Goal: Transaction & Acquisition: Obtain resource

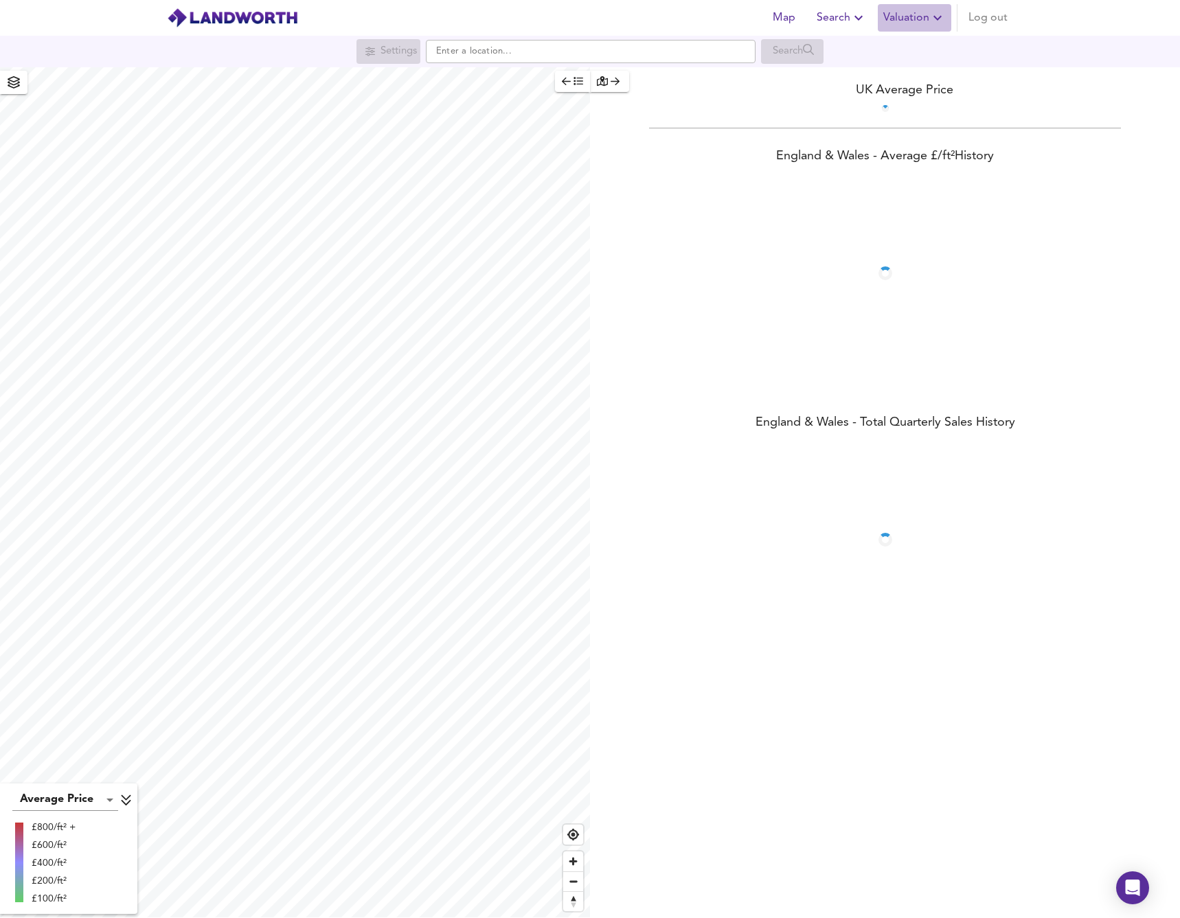
click at [924, 11] on span "Valuation" at bounding box center [914, 17] width 62 height 19
click at [880, 52] on li "New Valuation Report" at bounding box center [865, 49] width 164 height 25
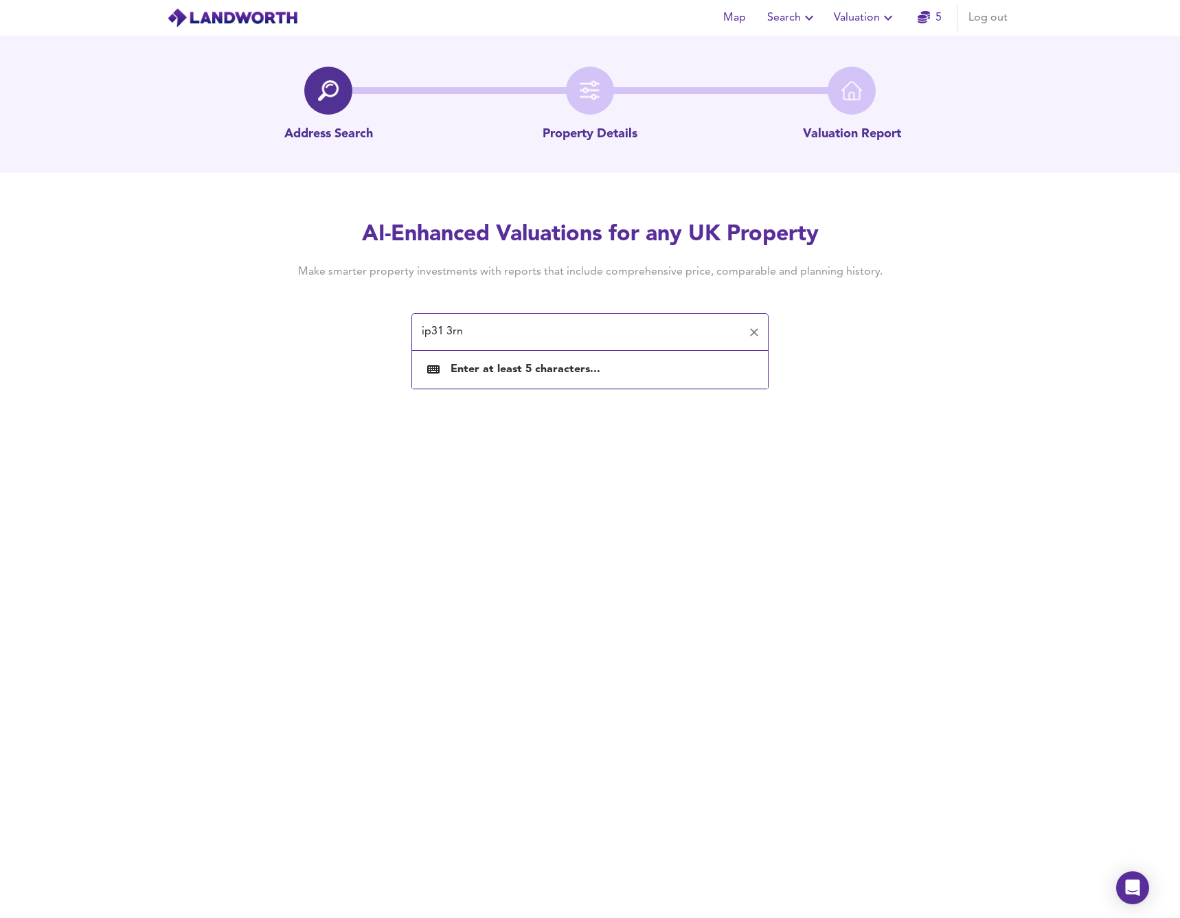
type input "ip31 3rn"
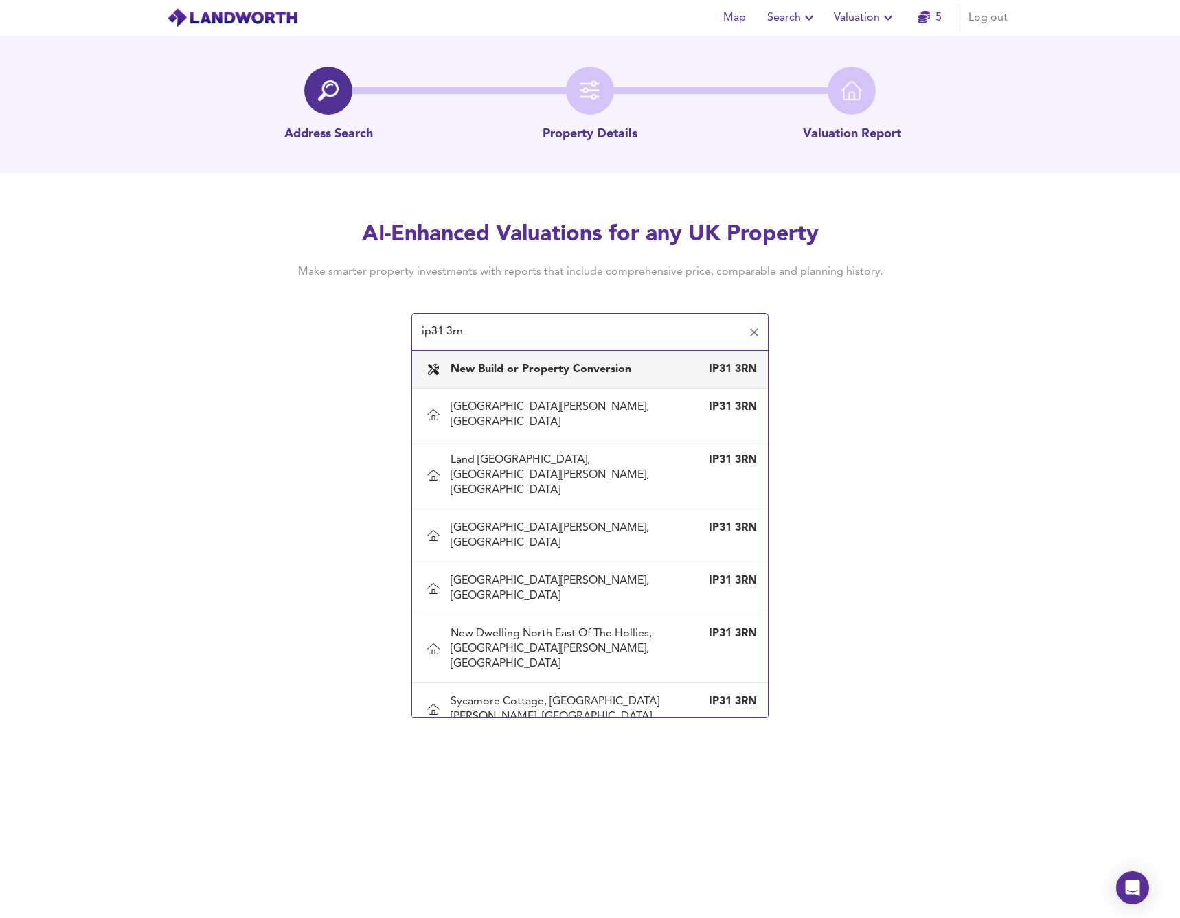
click at [583, 373] on b "New Build or Property Conversion" at bounding box center [541, 369] width 181 height 11
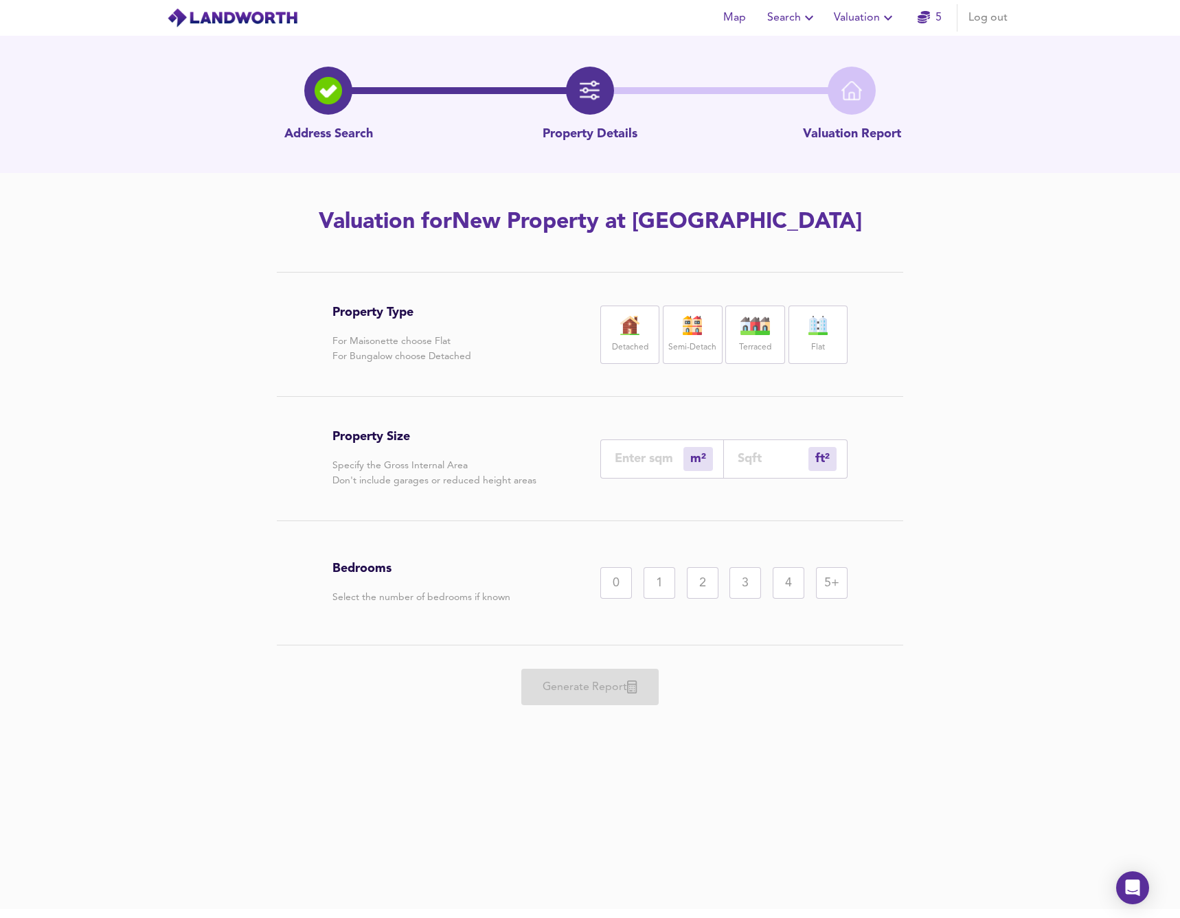
click at [628, 331] on img at bounding box center [630, 325] width 34 height 19
click at [775, 466] on div "ft² sqft" at bounding box center [786, 459] width 124 height 39
drag, startPoint x: 757, startPoint y: 440, endPoint x: 755, endPoint y: 475, distance: 35.1
click at [757, 440] on div "ft² sqft" at bounding box center [786, 459] width 124 height 39
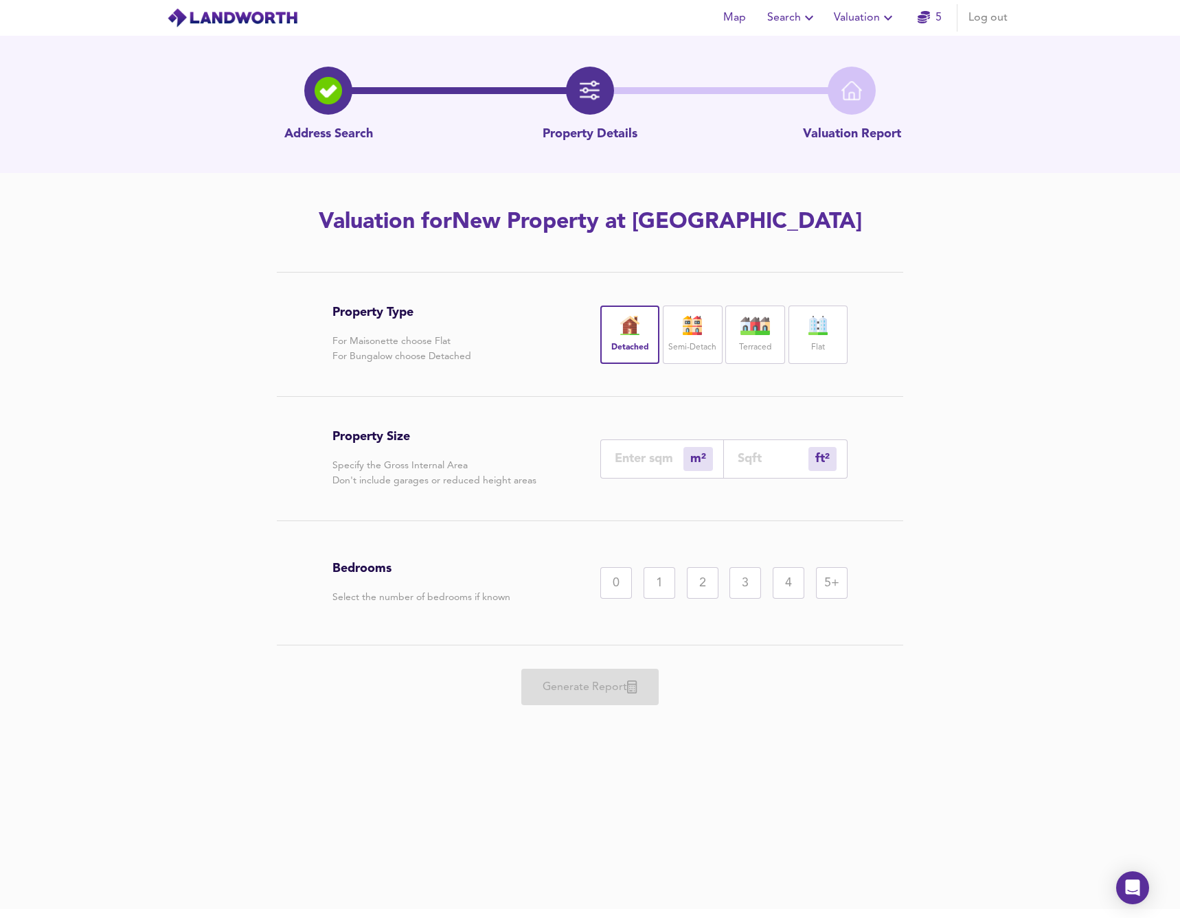
drag, startPoint x: 753, startPoint y: 483, endPoint x: 753, endPoint y: 468, distance: 14.4
click at [753, 481] on div "Property Size Specify the Gross Internal Area Don't include garages or reduced …" at bounding box center [589, 459] width 515 height 124
click at [753, 461] on input "number" at bounding box center [773, 458] width 71 height 14
type input "0"
type input "2"
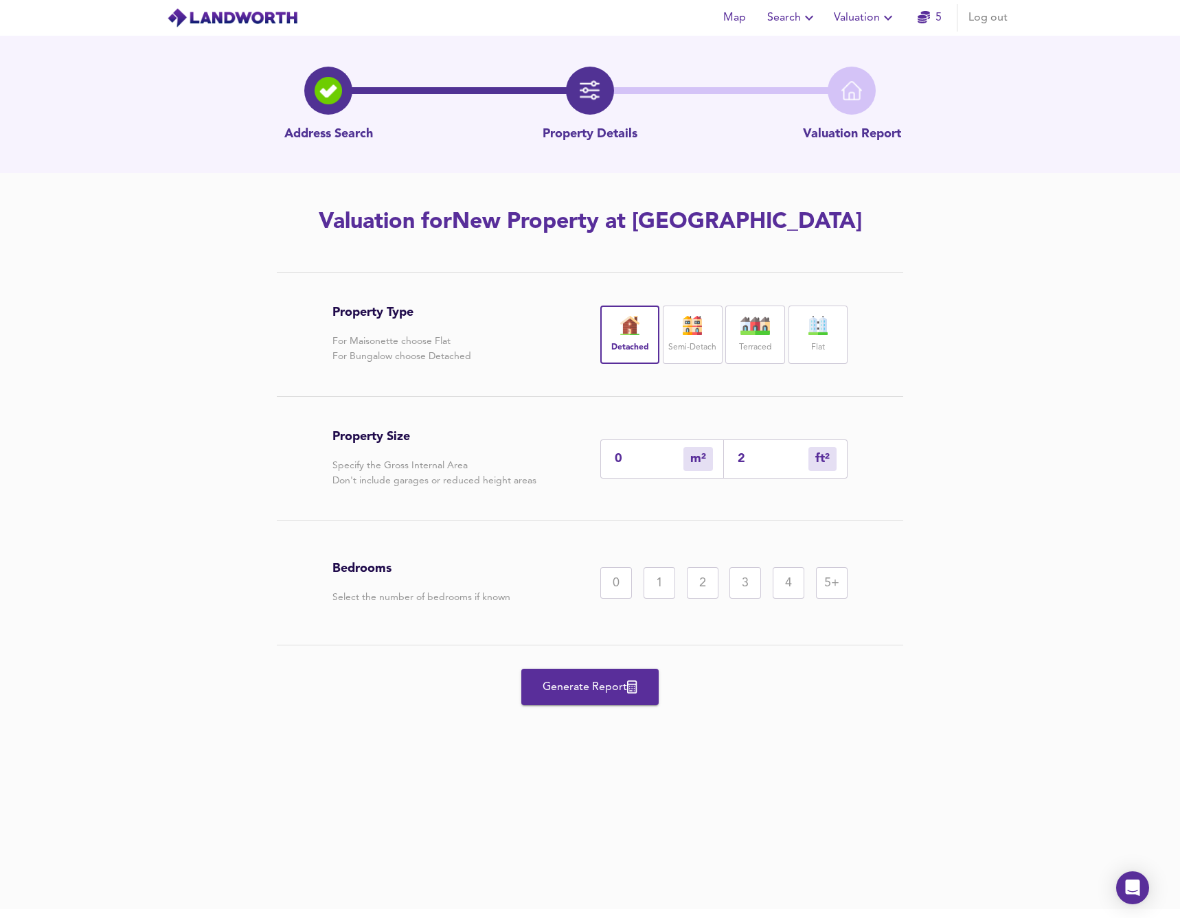
type input "2"
type input "24"
type input "23"
type input "248"
type input "231"
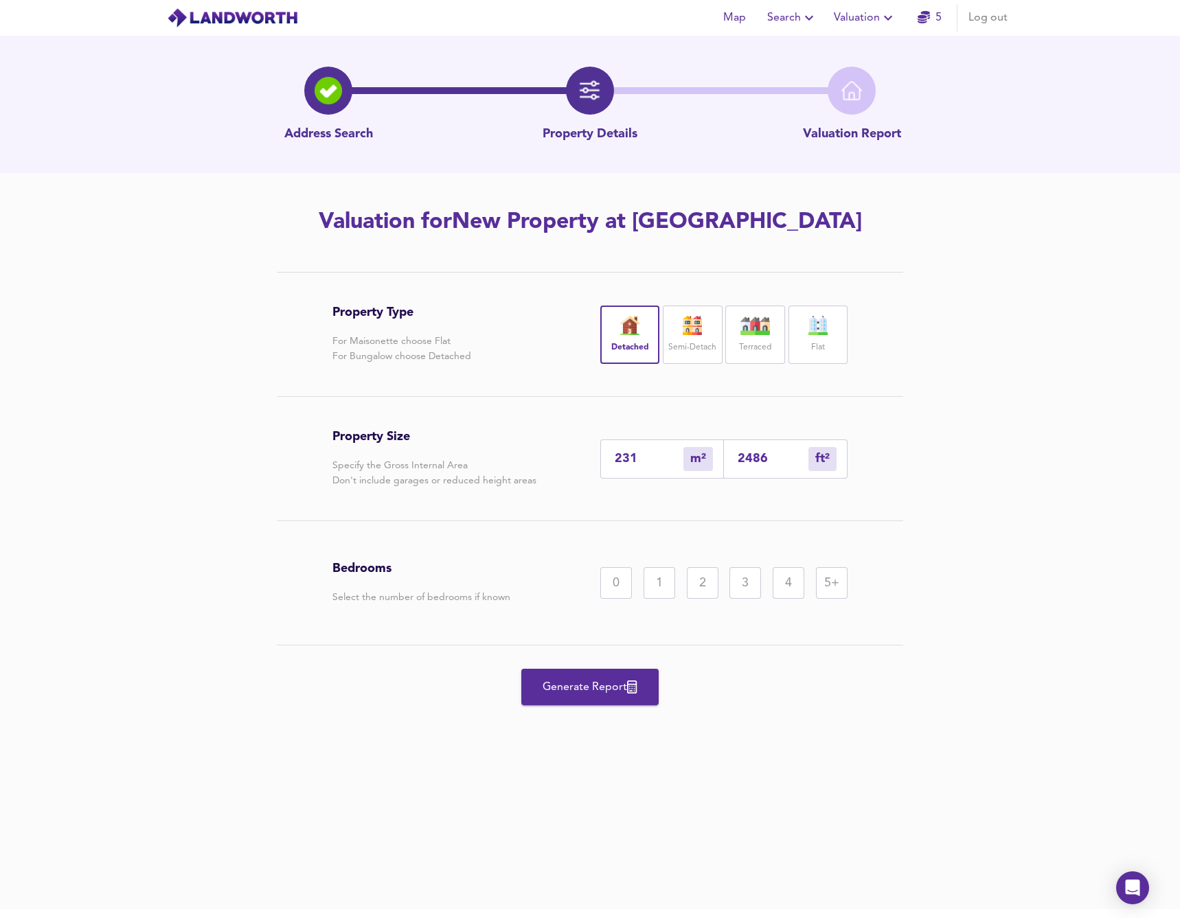
type input "2486"
click at [820, 580] on div "5+" at bounding box center [832, 583] width 32 height 32
click at [580, 694] on span "Generate Report" at bounding box center [590, 687] width 110 height 19
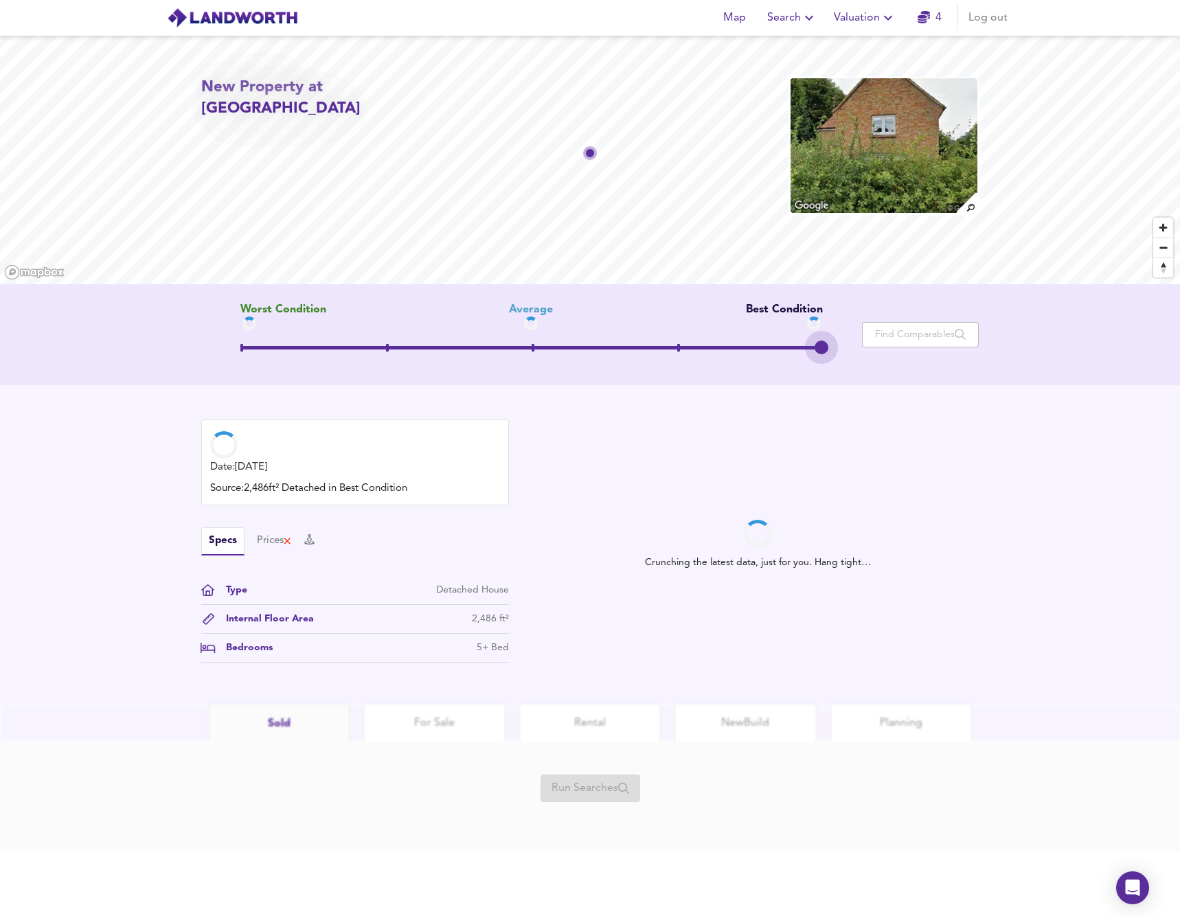
click at [823, 347] on span at bounding box center [824, 348] width 3 height 8
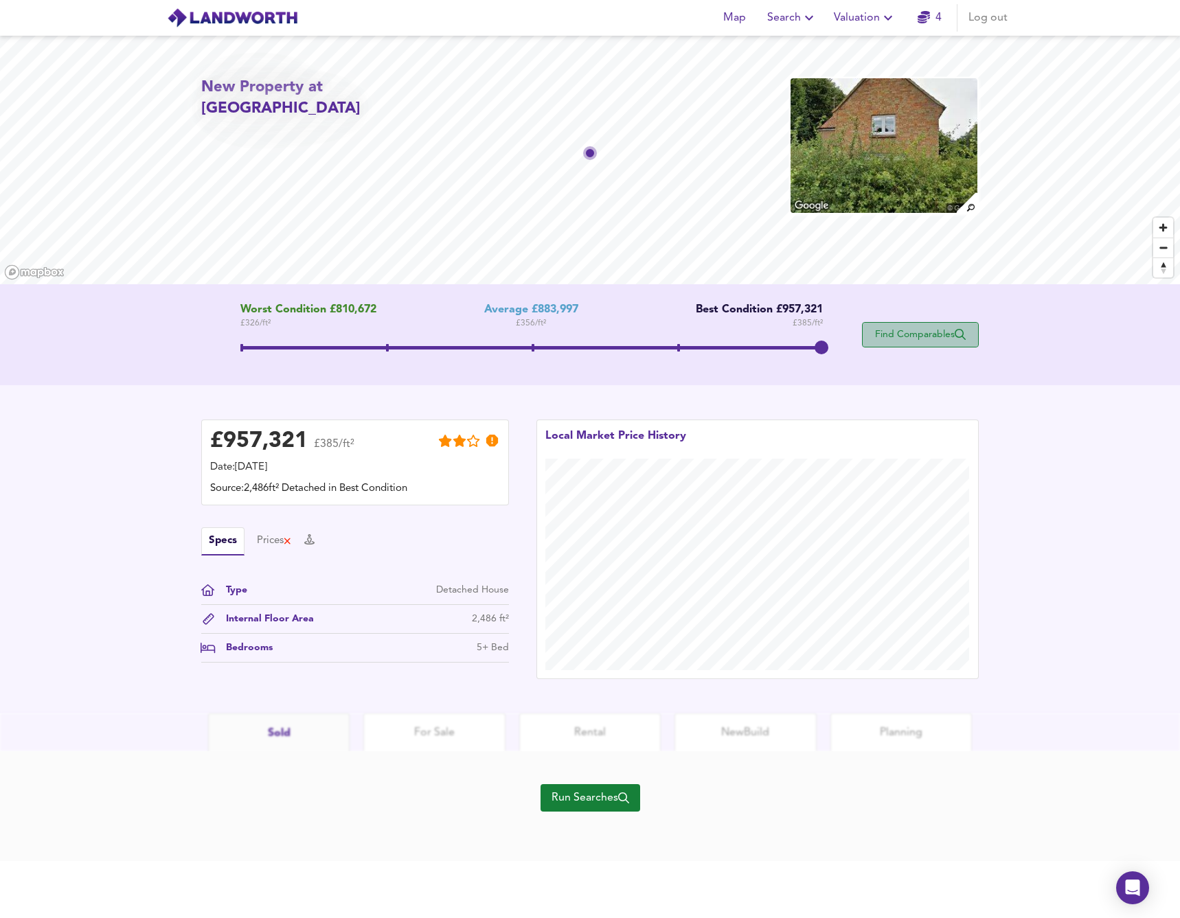
click at [897, 336] on span "Find Comparables" at bounding box center [920, 334] width 102 height 13
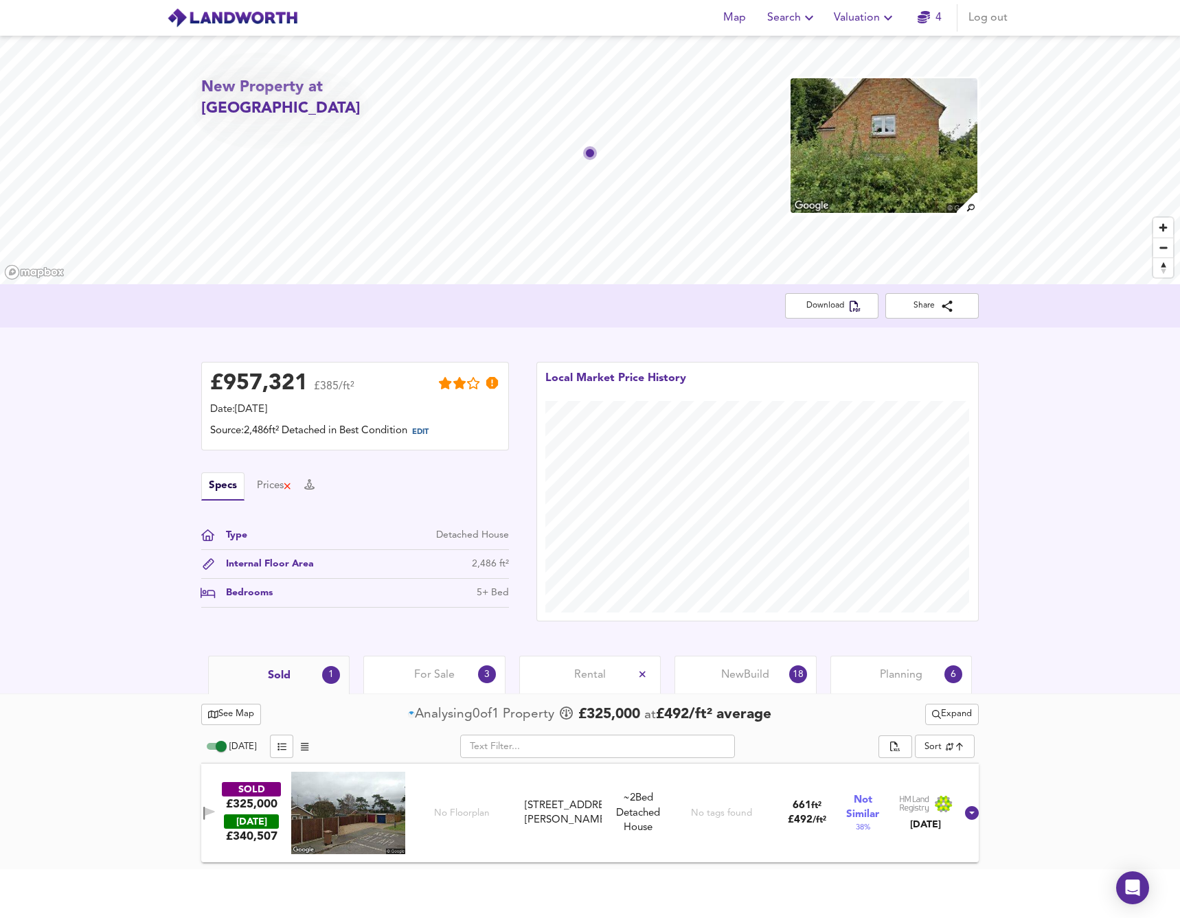
click at [943, 715] on span "Expand" at bounding box center [952, 715] width 40 height 16
click at [944, 744] on icon at bounding box center [944, 741] width 16 height 10
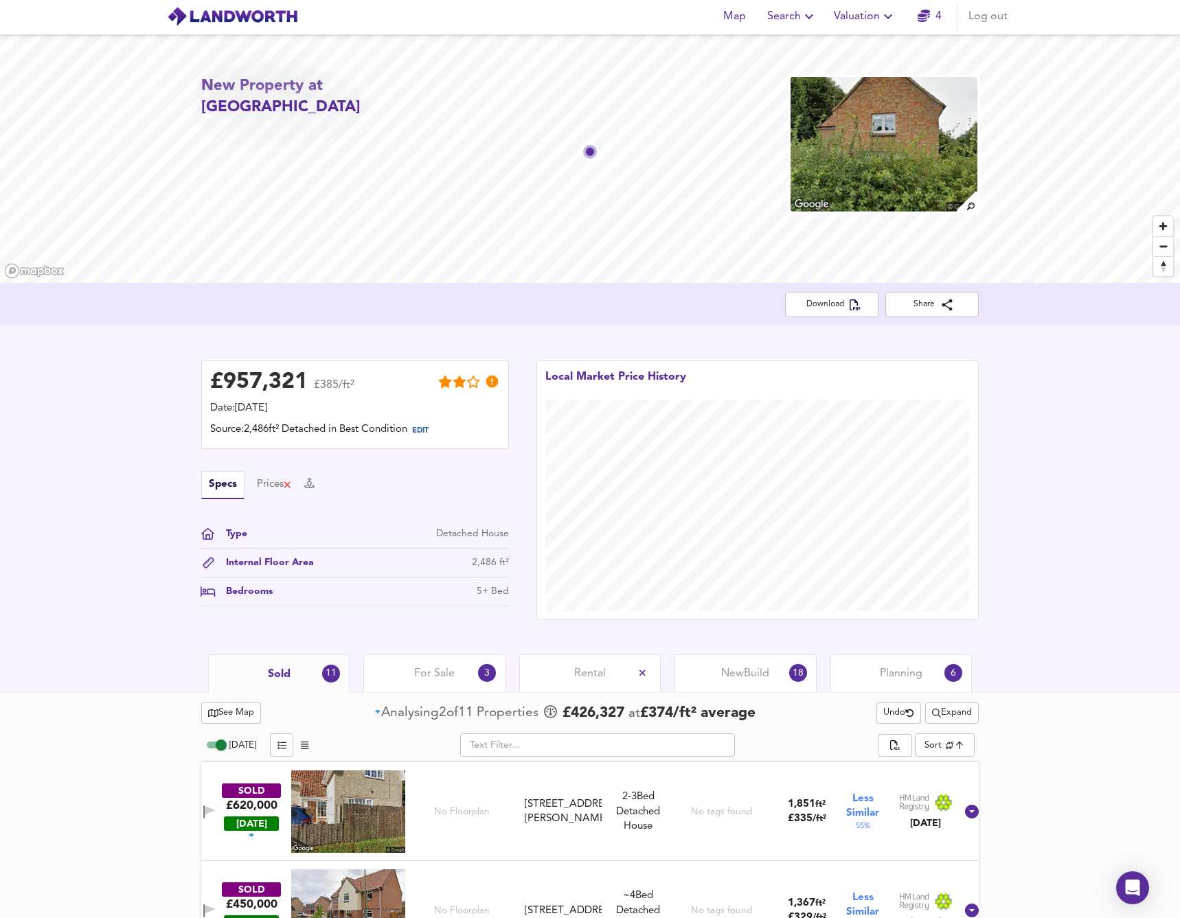
click at [951, 716] on span "Expand" at bounding box center [952, 713] width 40 height 16
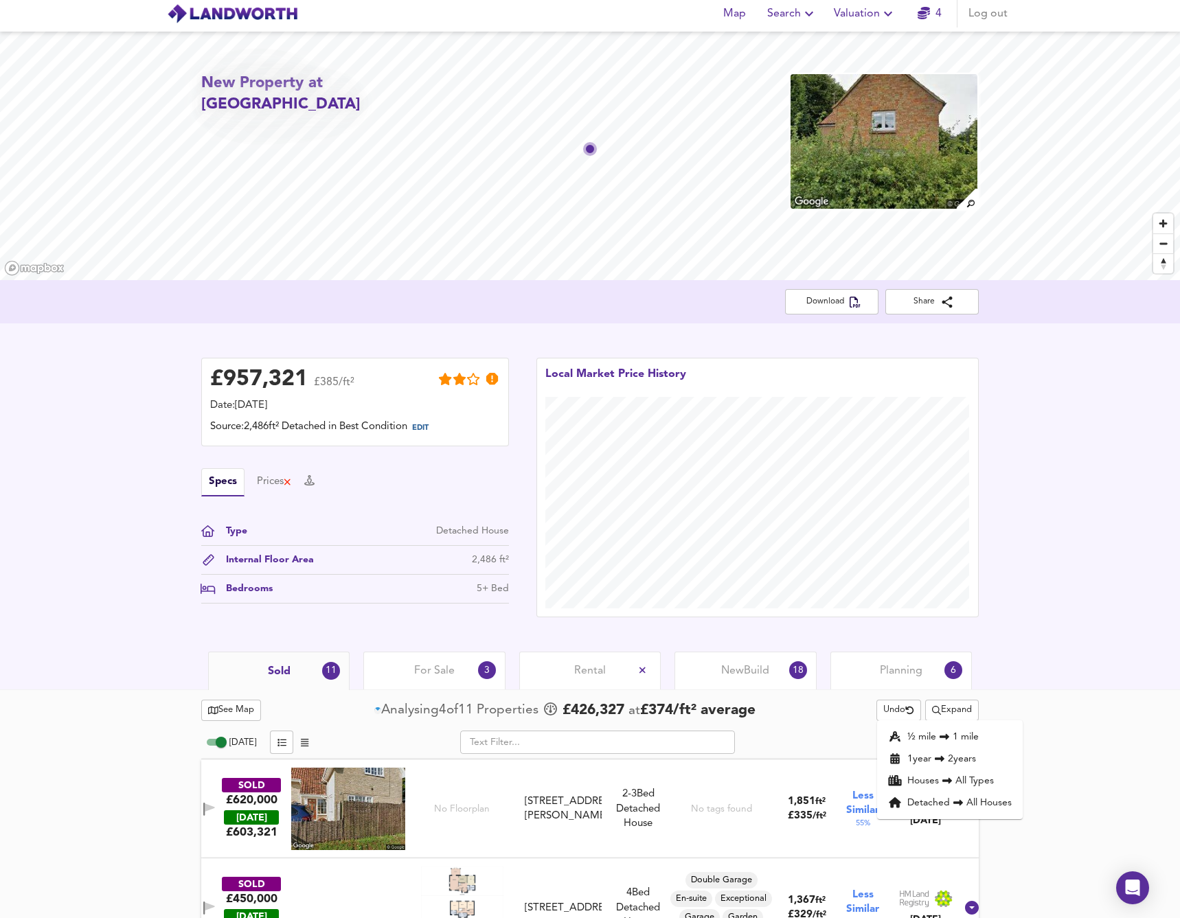
scroll to position [4, 0]
click at [951, 756] on li "1 year 2 years" at bounding box center [950, 759] width 146 height 22
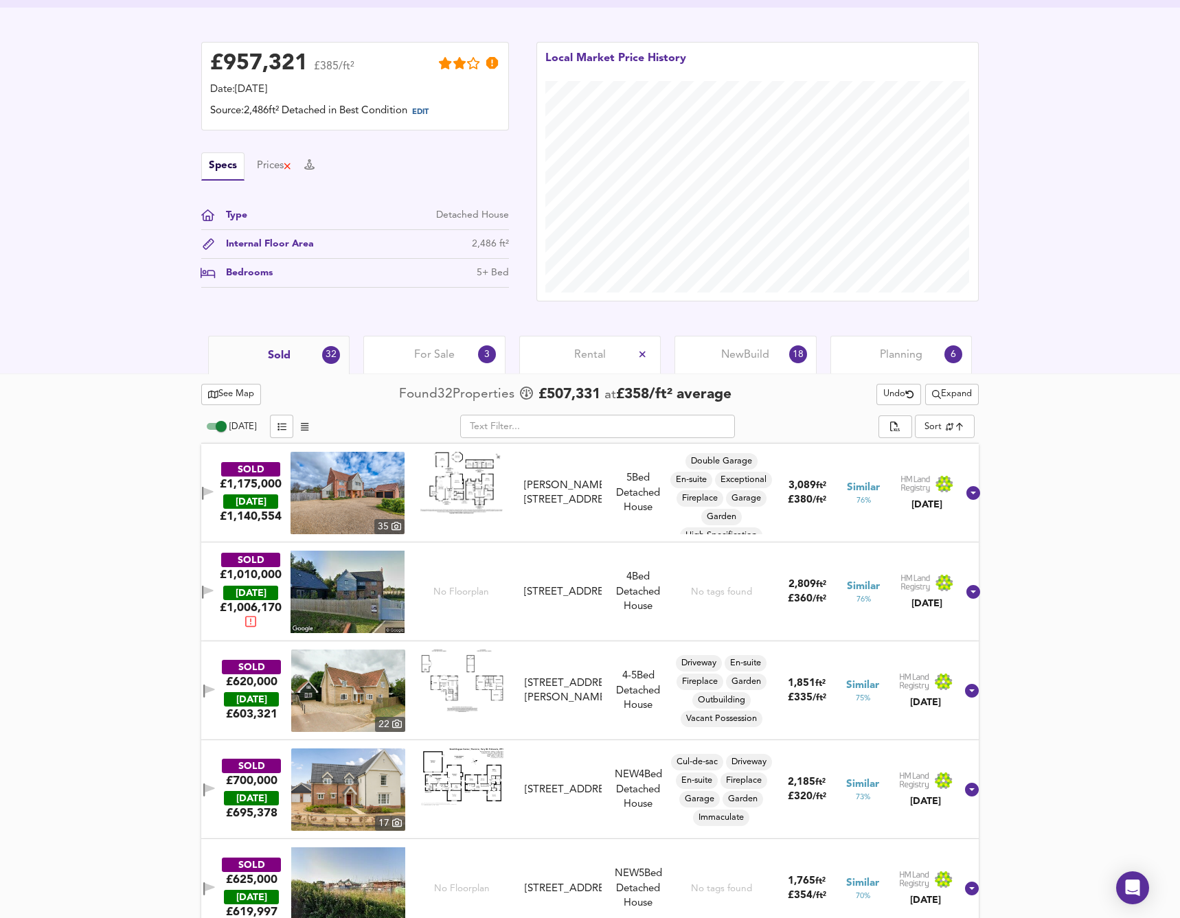
scroll to position [321, 1]
click at [966, 494] on icon at bounding box center [973, 493] width 14 height 14
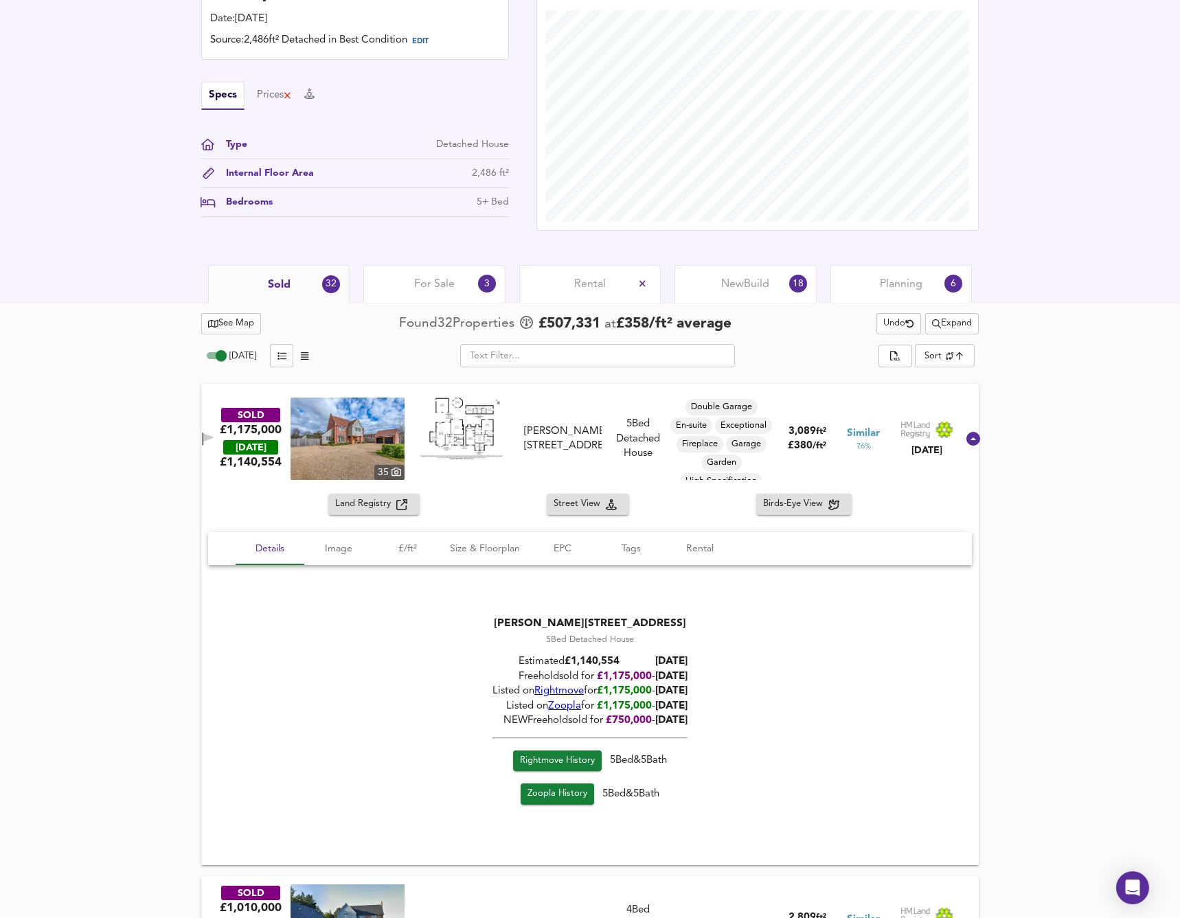
scroll to position [408, 0]
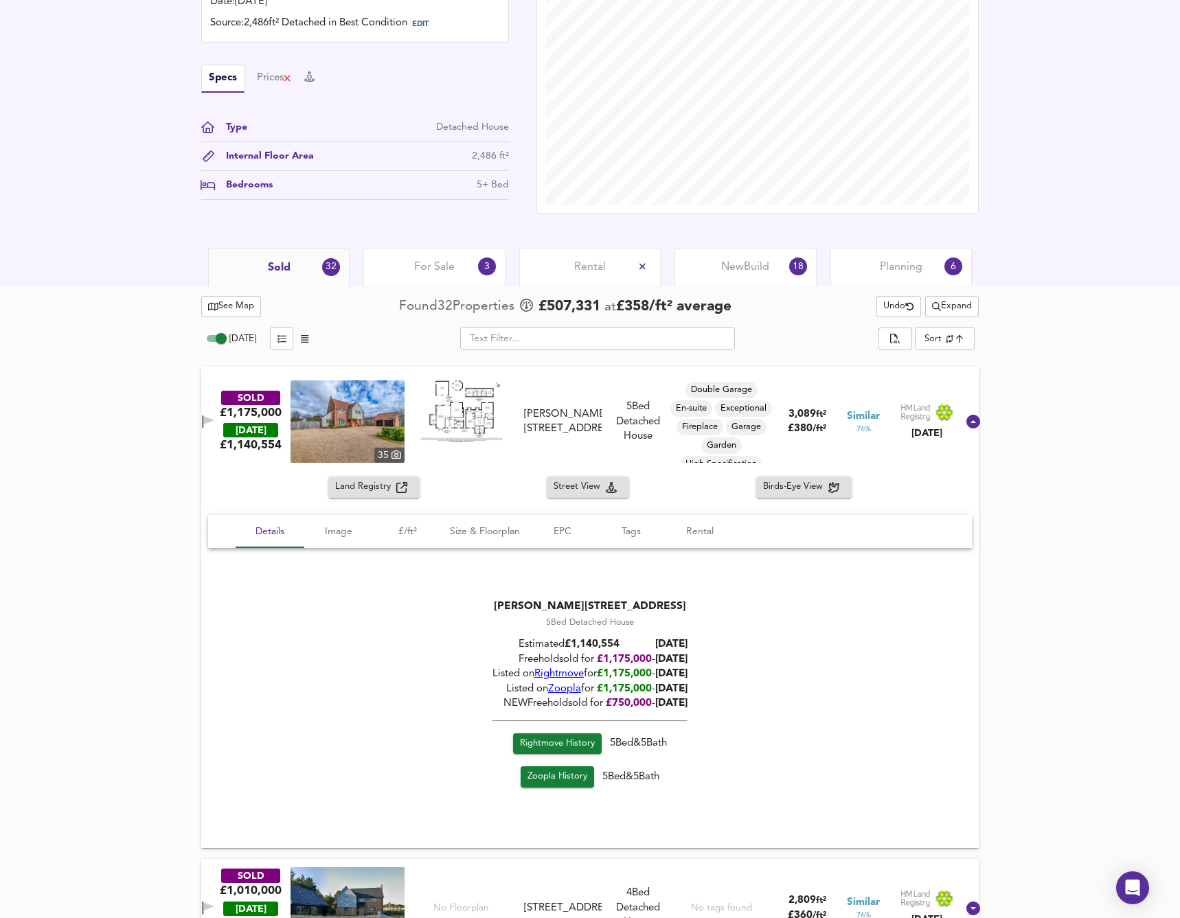
click at [574, 743] on span "Rightmove History" at bounding box center [557, 744] width 75 height 16
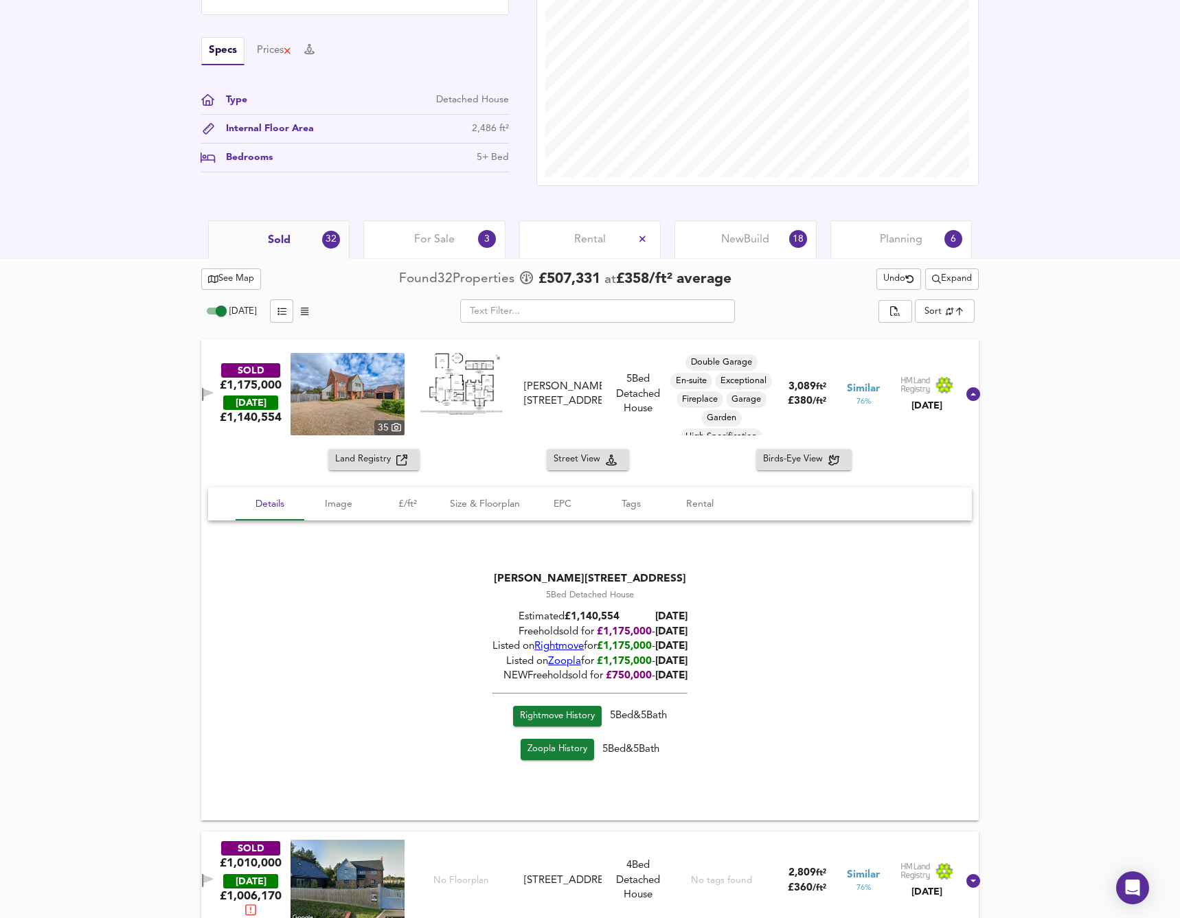
scroll to position [440, 0]
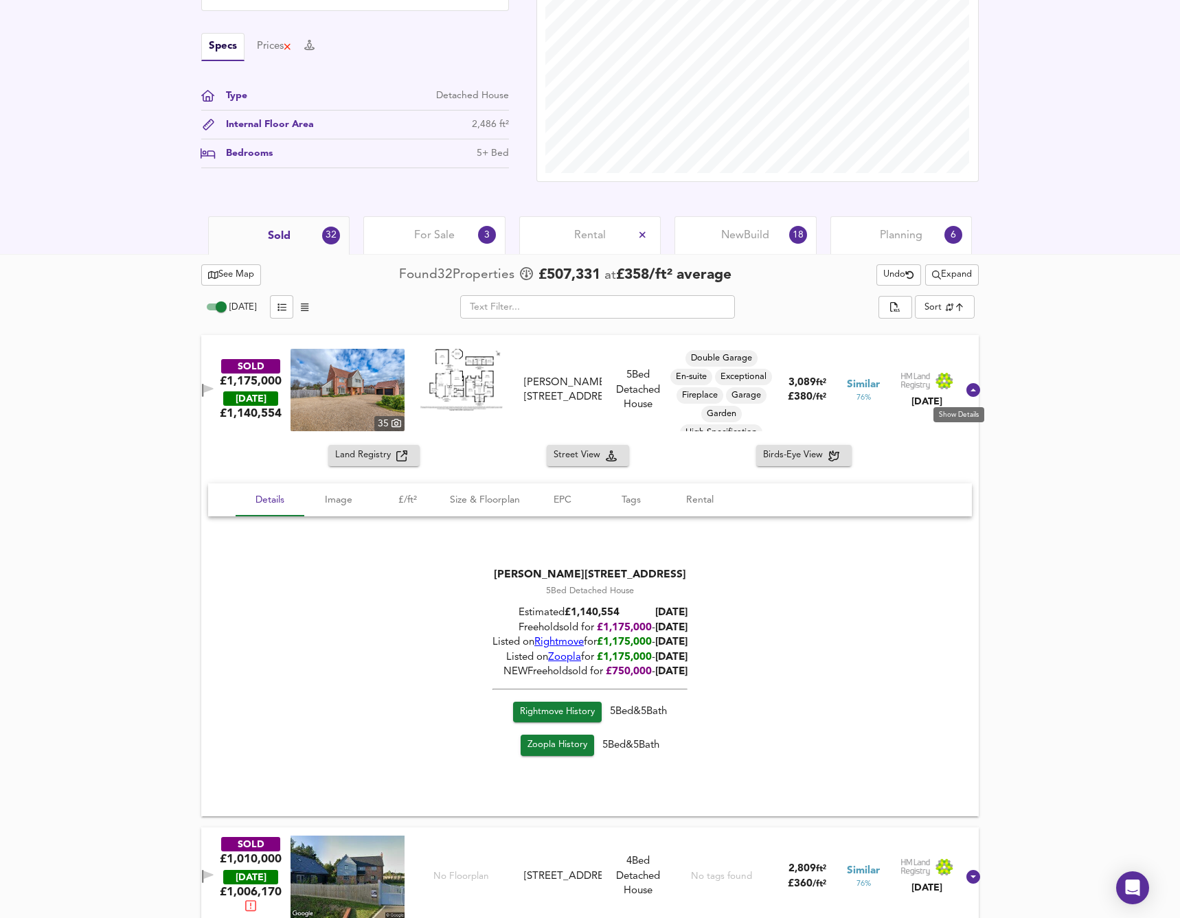
click at [966, 392] on icon at bounding box center [973, 390] width 14 height 14
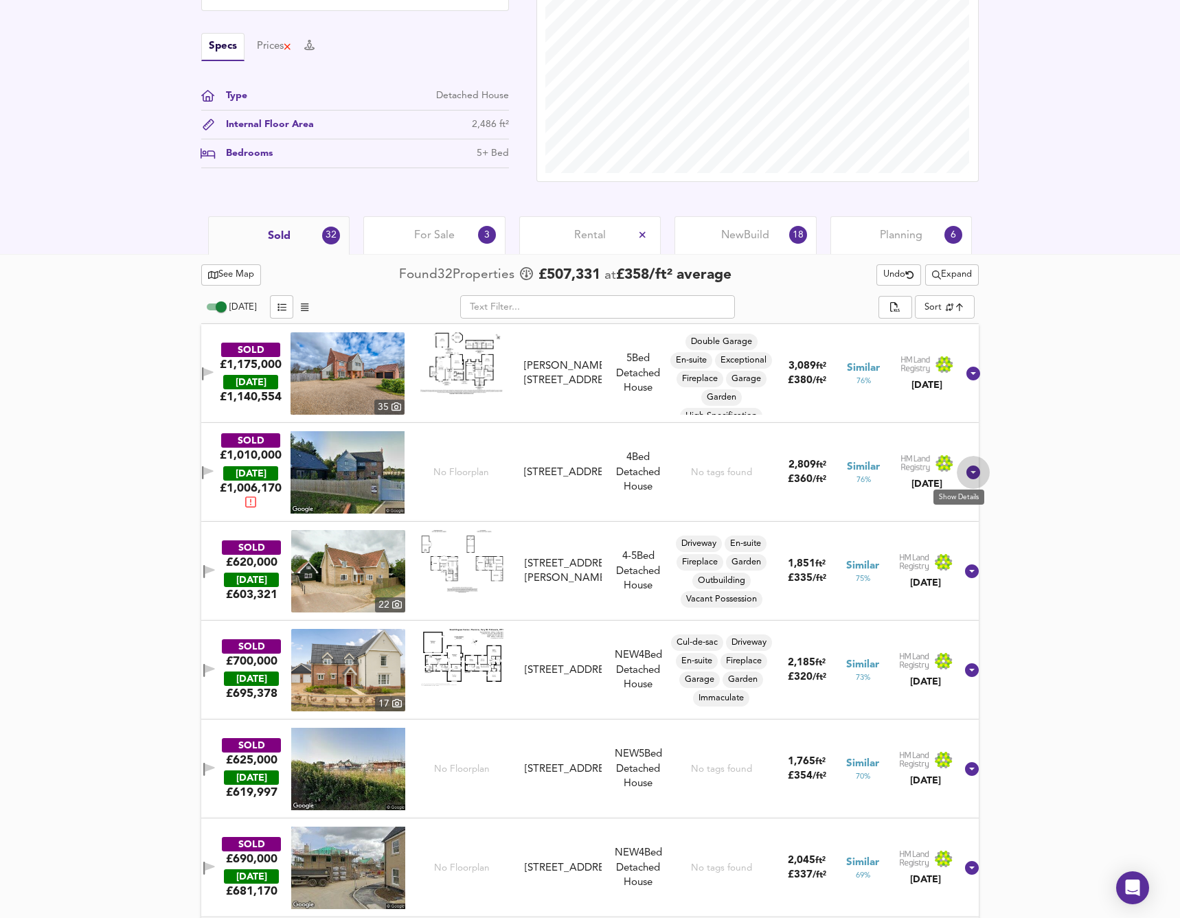
click at [966, 472] on icon at bounding box center [973, 473] width 14 height 14
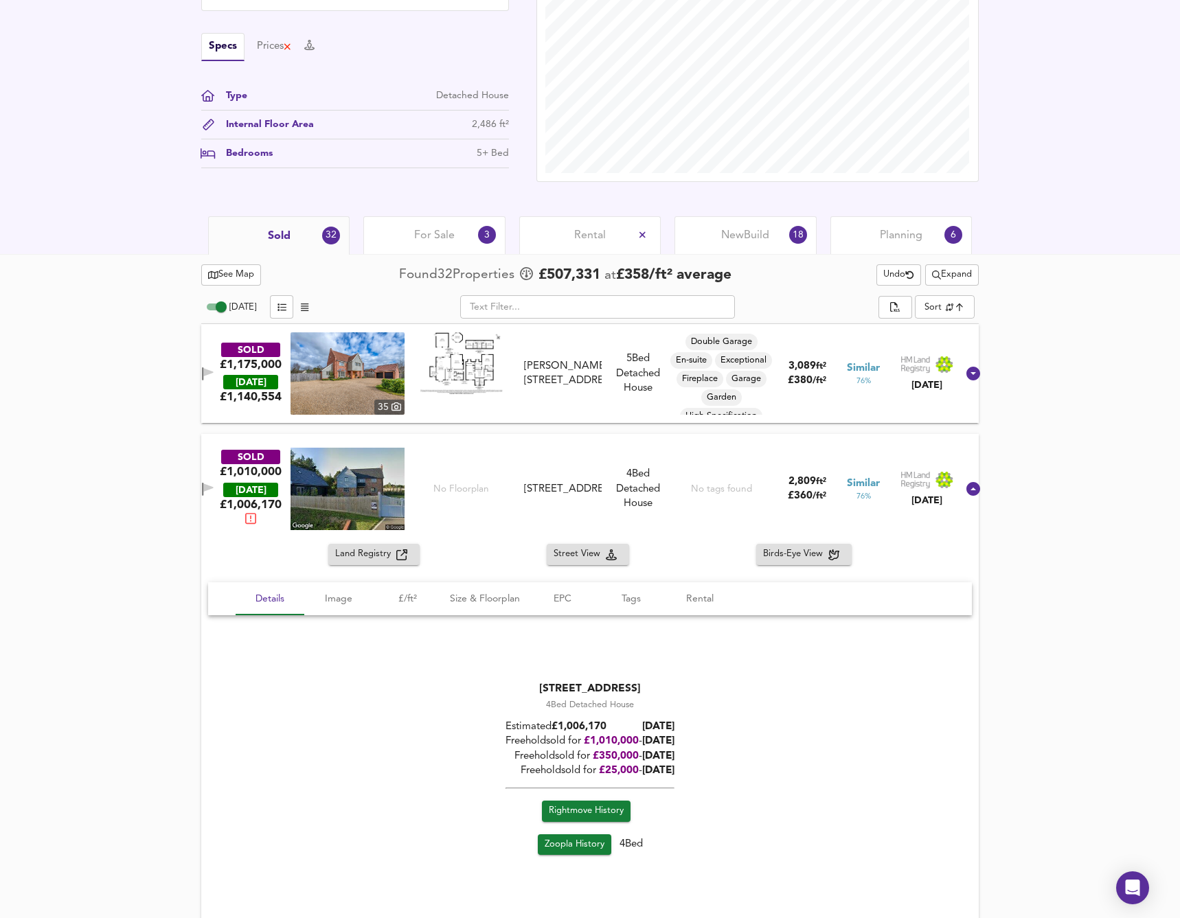
click at [585, 811] on span "Rightmove History" at bounding box center [586, 812] width 75 height 16
click at [515, 601] on span "Size & Floorplan" at bounding box center [485, 599] width 70 height 17
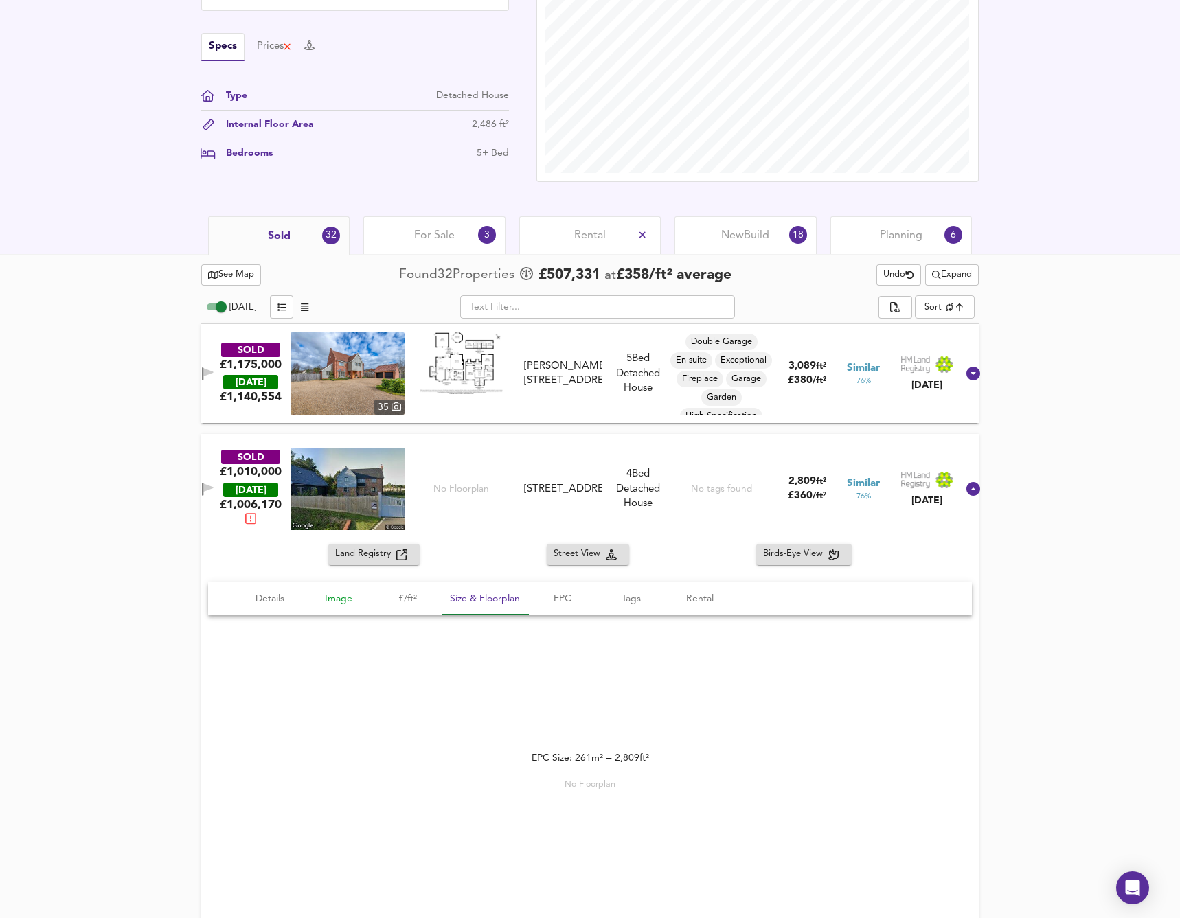
click at [343, 606] on button "Image" at bounding box center [338, 598] width 69 height 33
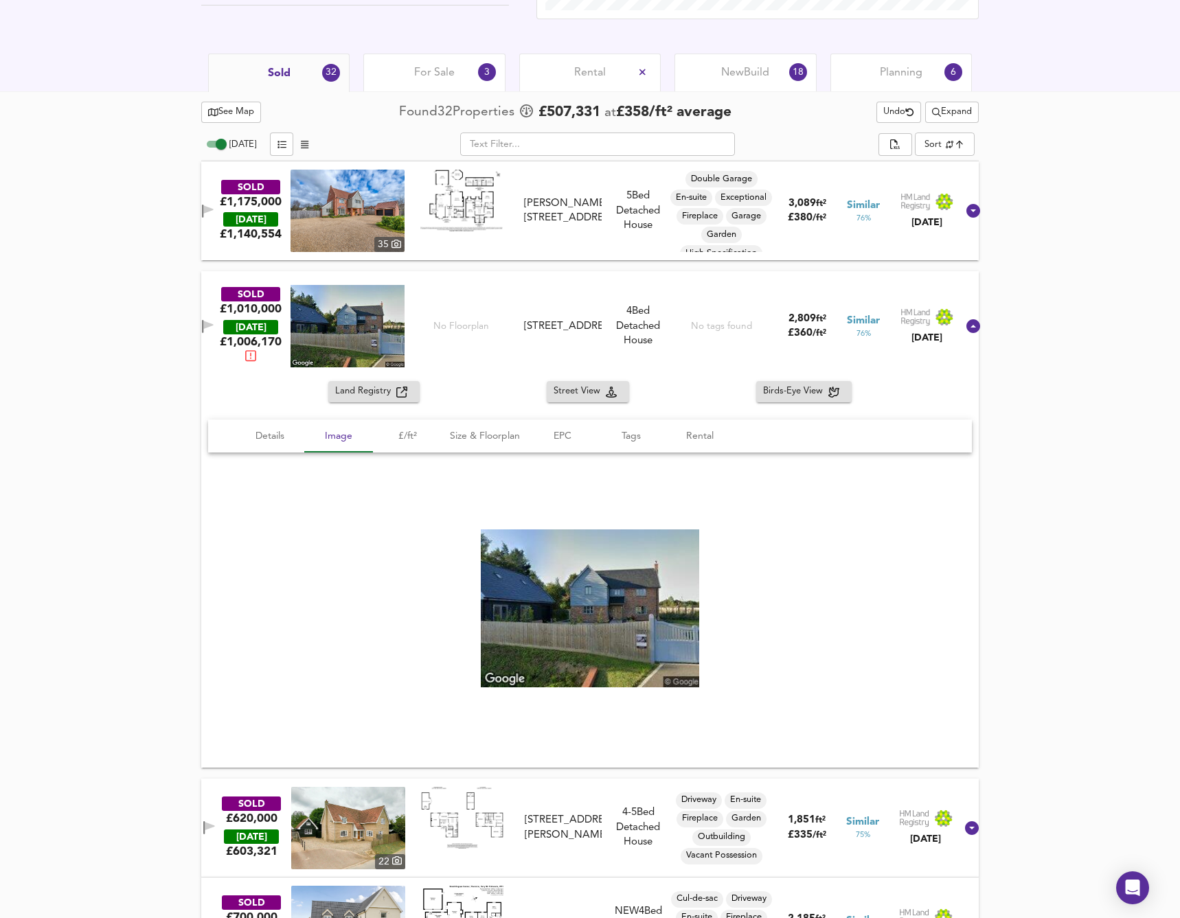
scroll to position [604, 0]
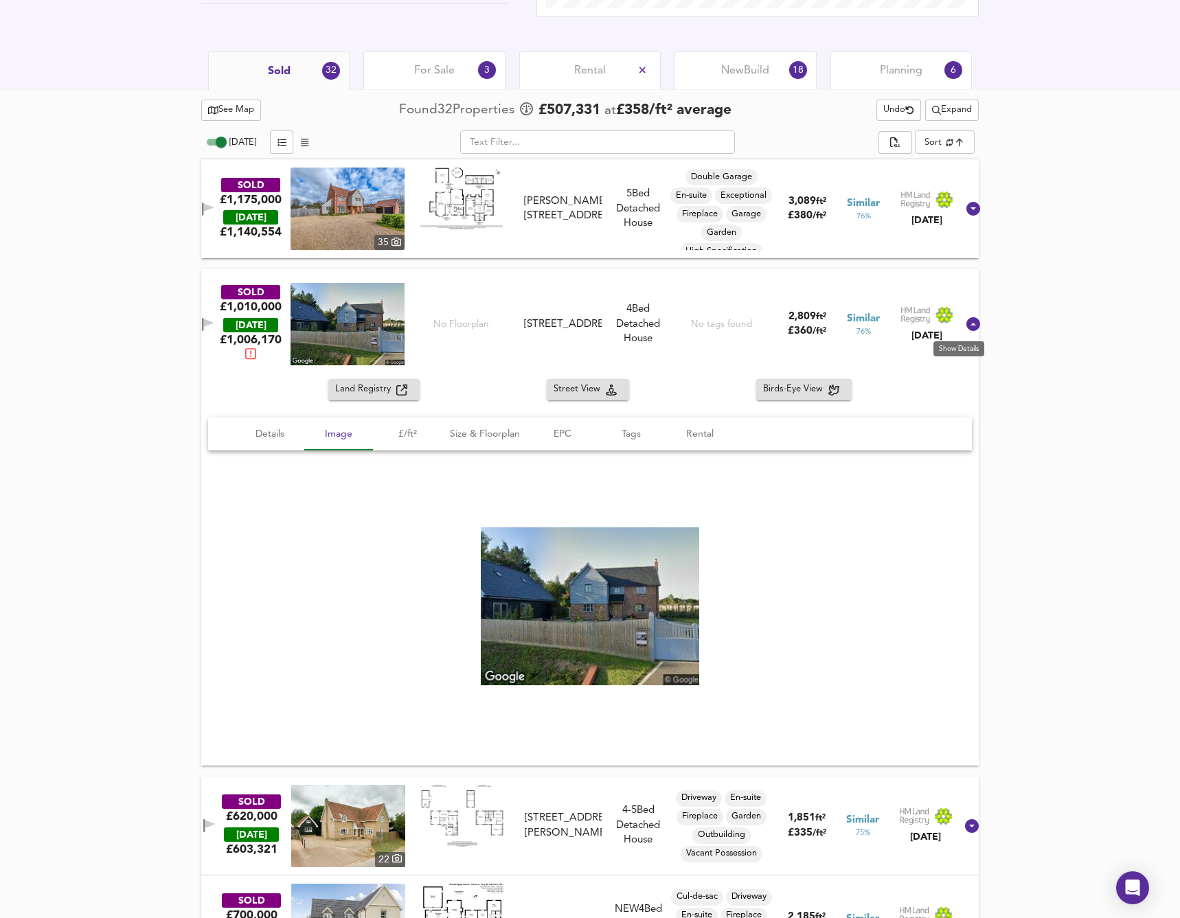
click at [966, 325] on icon at bounding box center [973, 324] width 14 height 14
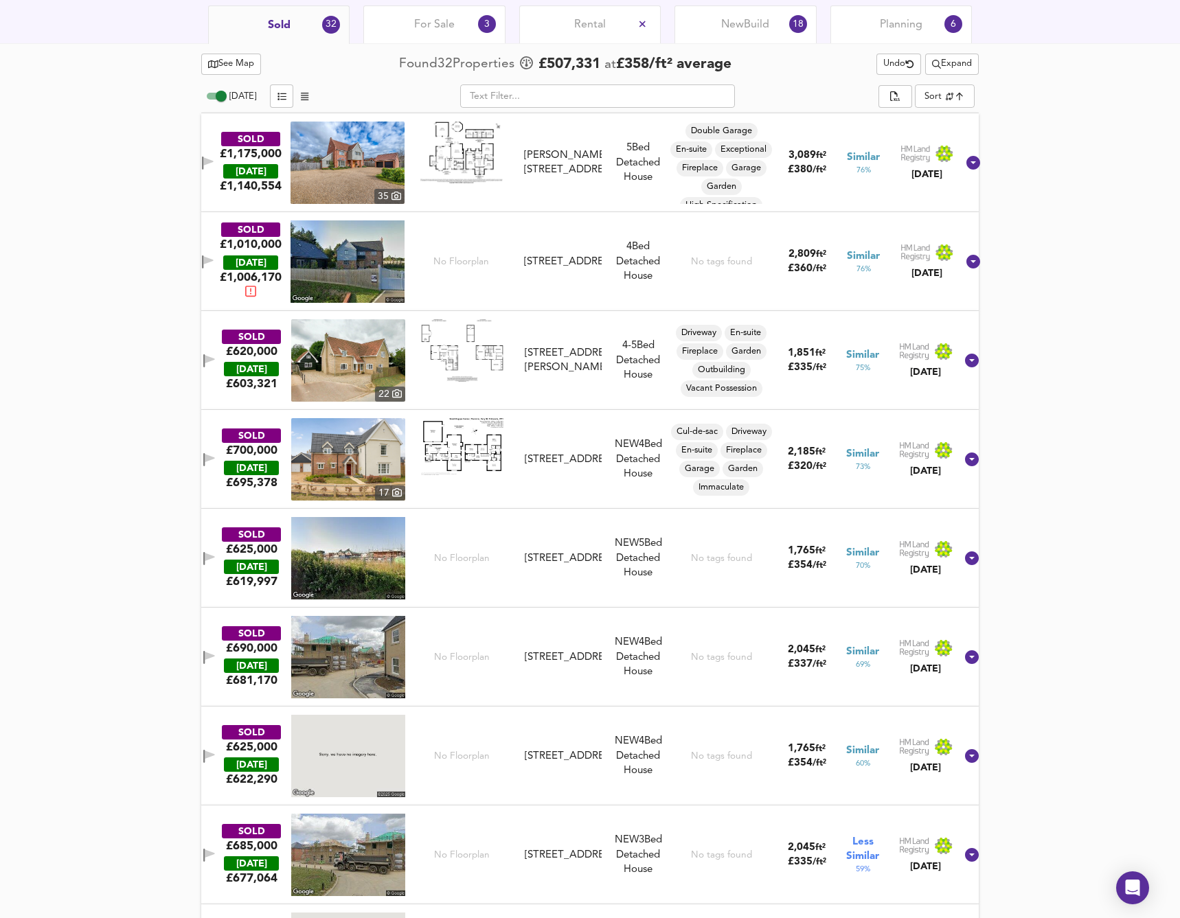
scroll to position [668, 0]
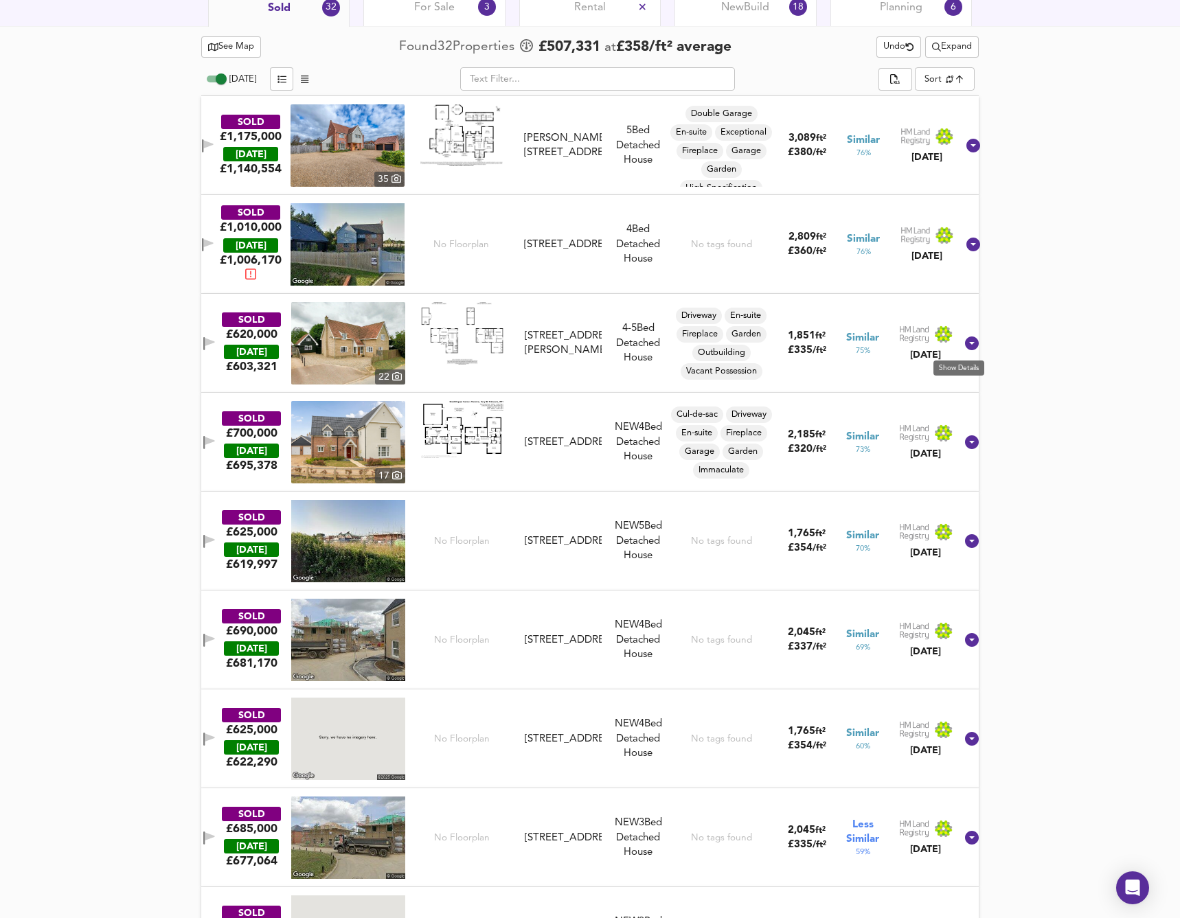
click at [966, 344] on icon at bounding box center [972, 343] width 16 height 16
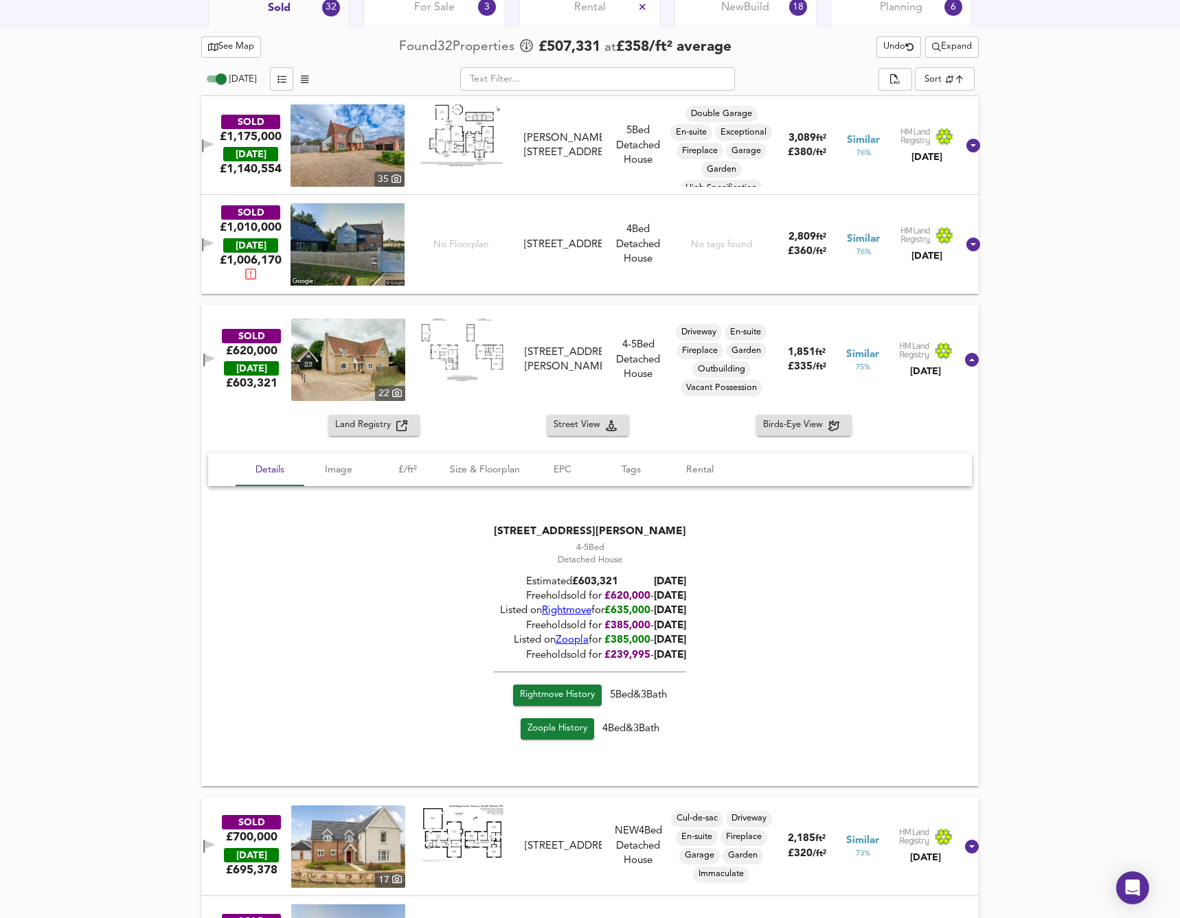
click at [573, 691] on span "Rightmove History" at bounding box center [557, 695] width 75 height 16
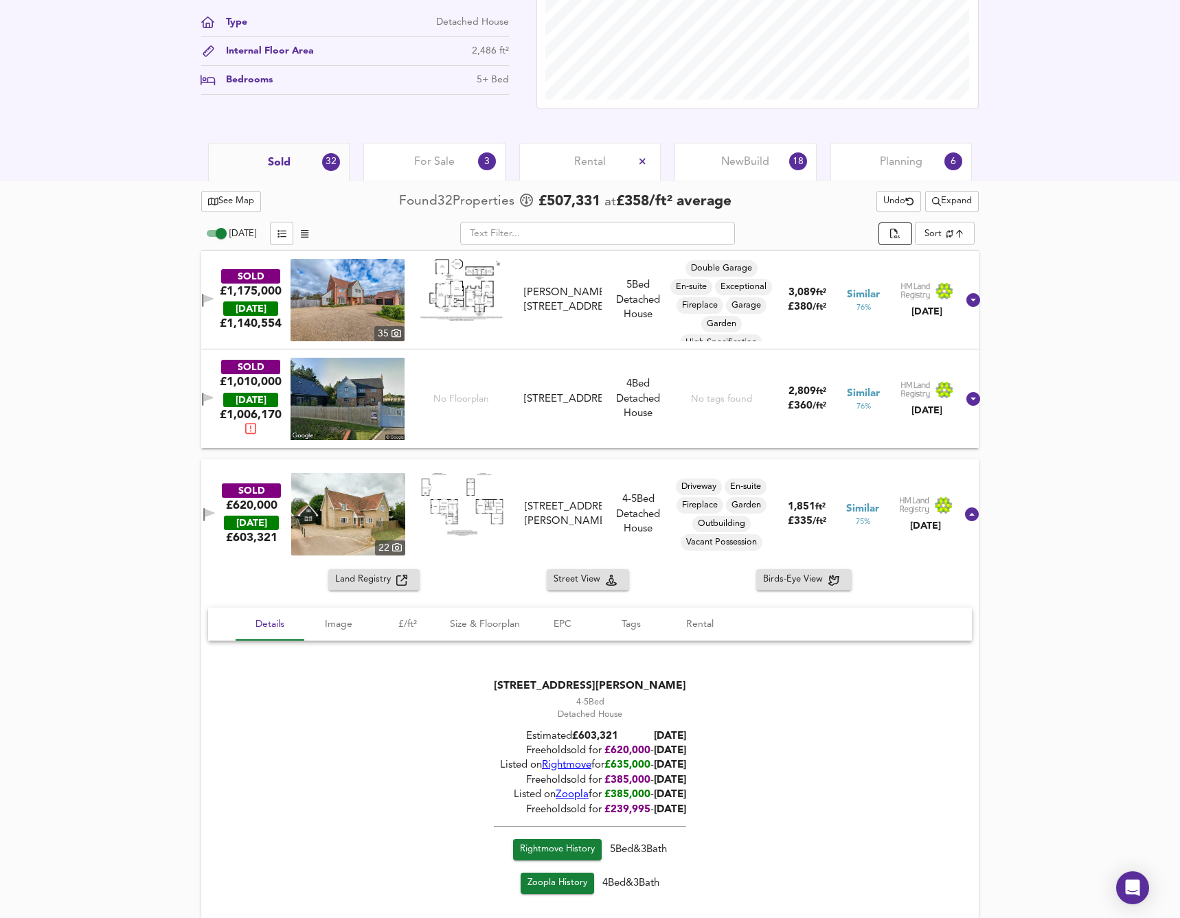
scroll to position [516, 0]
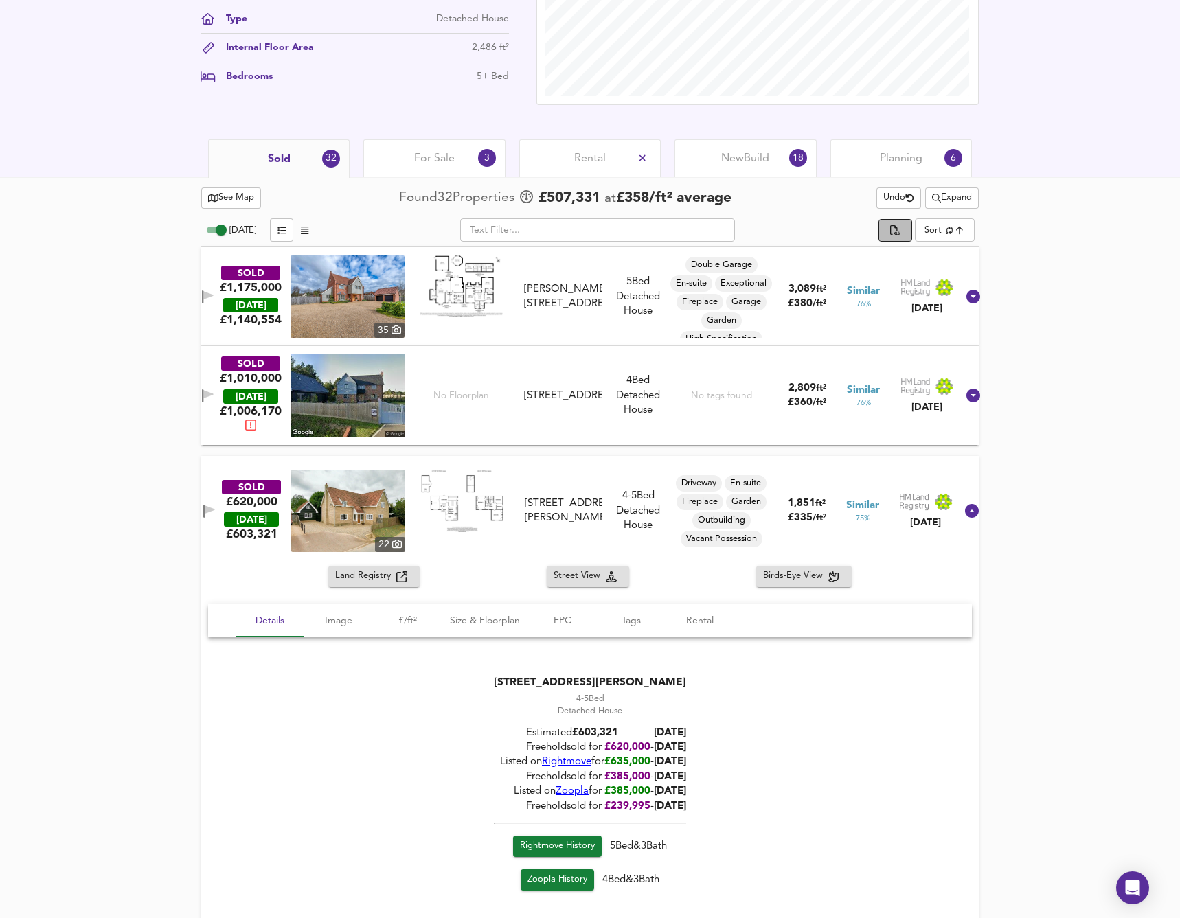
click at [898, 231] on icon "split button" at bounding box center [895, 230] width 10 height 10
click at [967, 516] on icon at bounding box center [972, 511] width 16 height 16
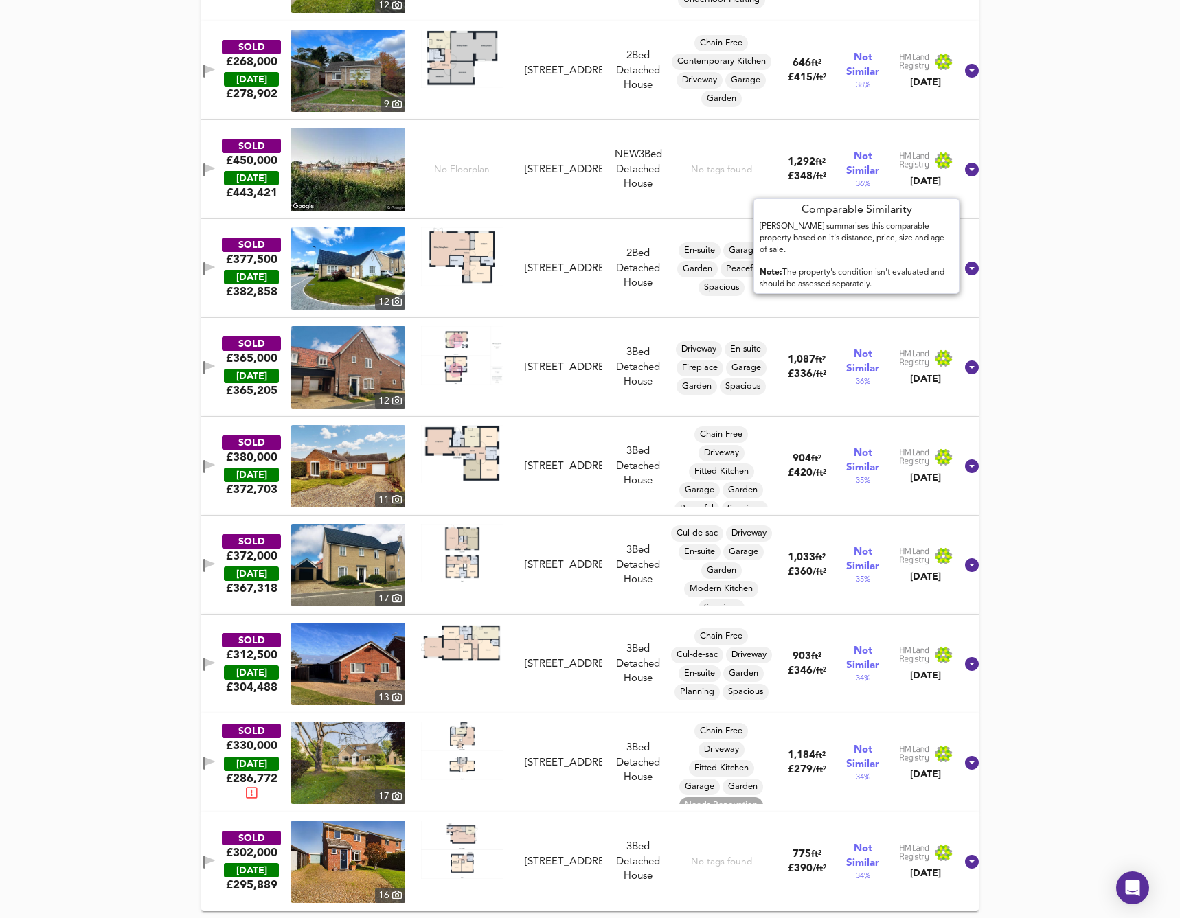
scroll to position [3016, 0]
